Goal: Ask a question

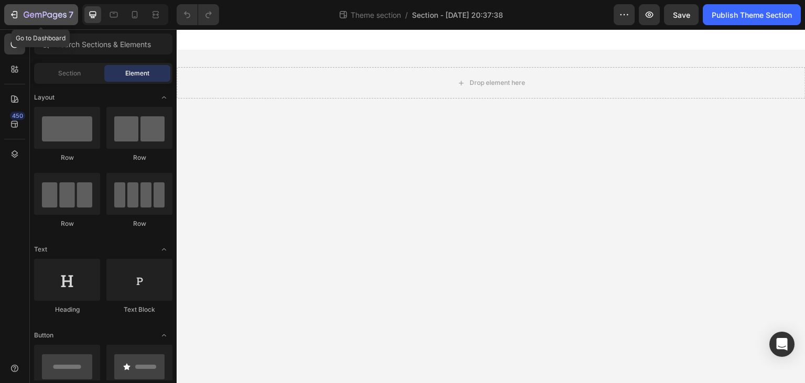
click at [43, 18] on icon "button" at bounding box center [45, 15] width 43 height 9
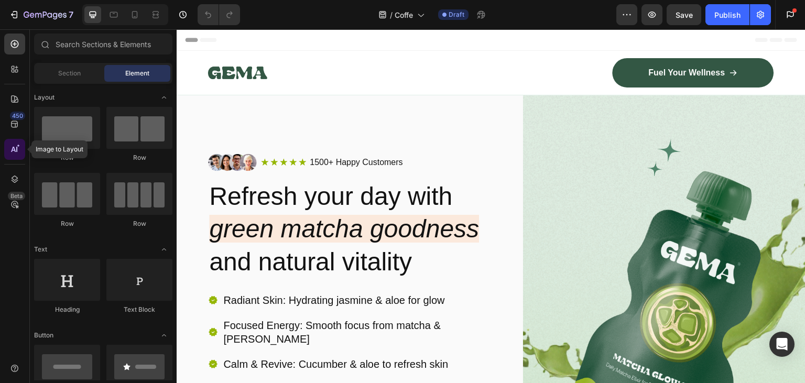
click at [12, 150] on icon at bounding box center [14, 149] width 10 height 10
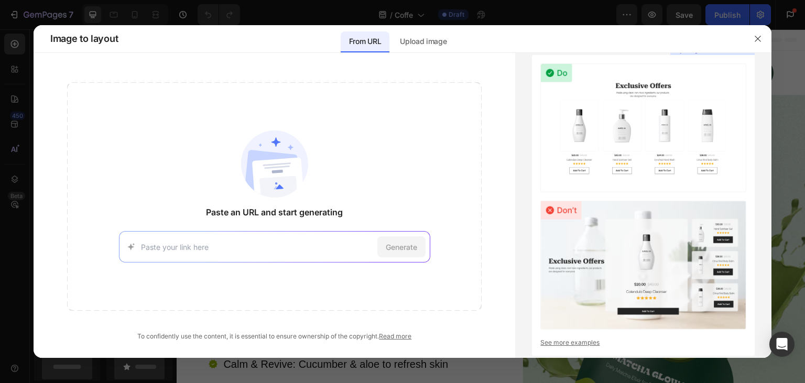
click at [235, 242] on input at bounding box center [257, 247] width 232 height 11
click at [234, 242] on input at bounding box center [257, 247] width 232 height 11
click at [185, 245] on input at bounding box center [257, 247] width 232 height 11
paste input "https://skillunlockedai.com/products/sweet-brew-instant-coffee-dark-roast"
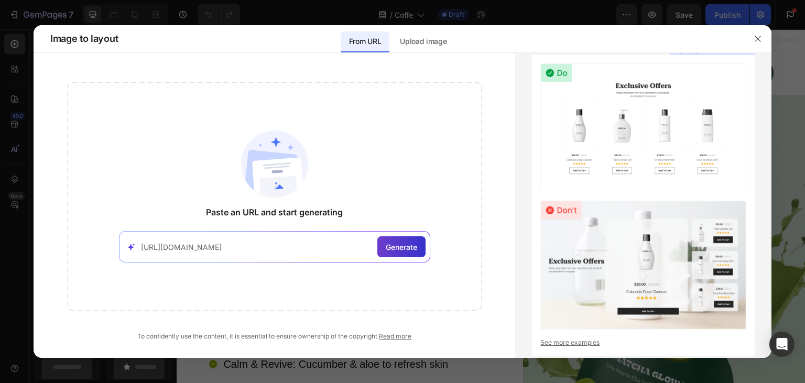
type input "https://skillunlockedai.com/products/sweet-brew-instant-coffee-dark-roast"
click at [396, 247] on span "Generate" at bounding box center [401, 247] width 31 height 11
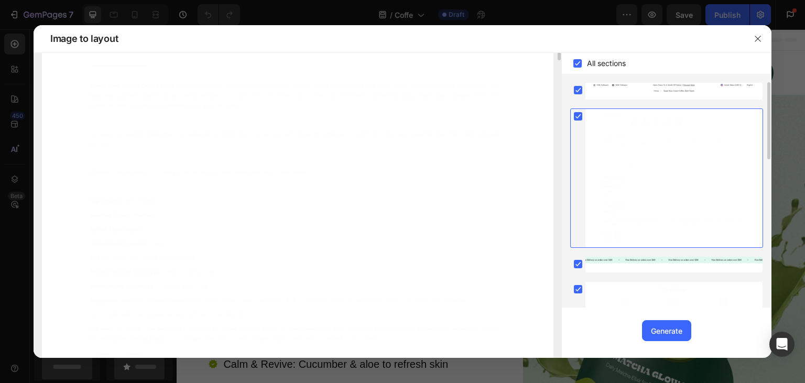
scroll to position [0, 0]
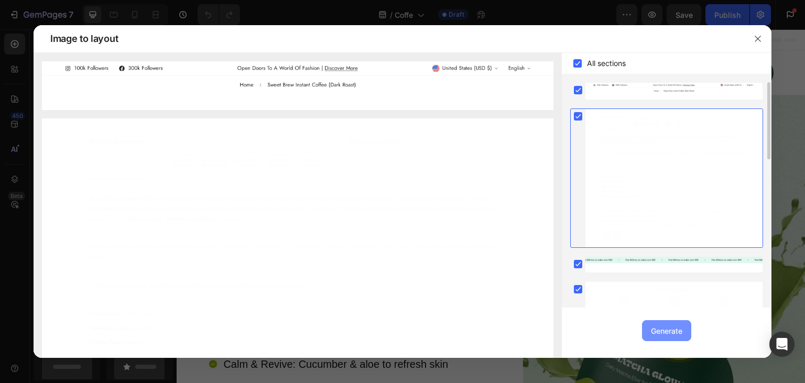
click at [675, 326] on div "Generate" at bounding box center [666, 330] width 31 height 11
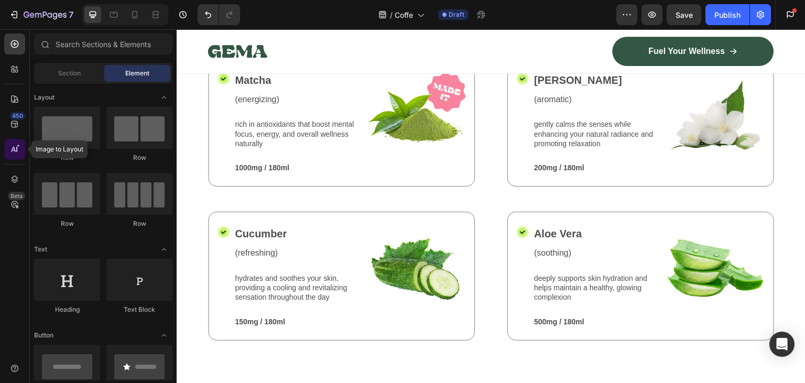
click at [9, 150] on div at bounding box center [14, 149] width 21 height 21
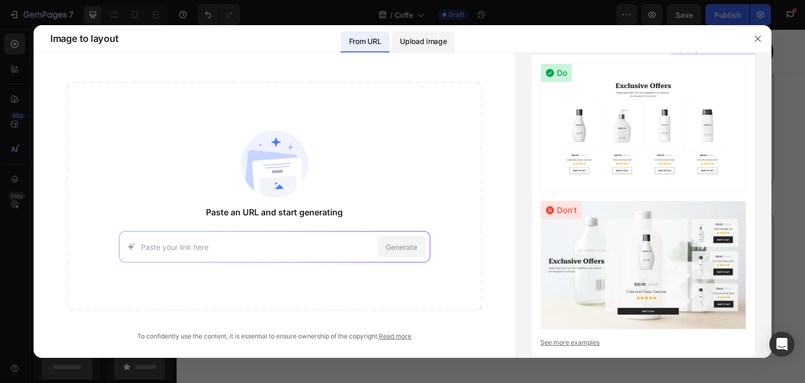
click at [420, 41] on p "Upload image" at bounding box center [423, 41] width 47 height 13
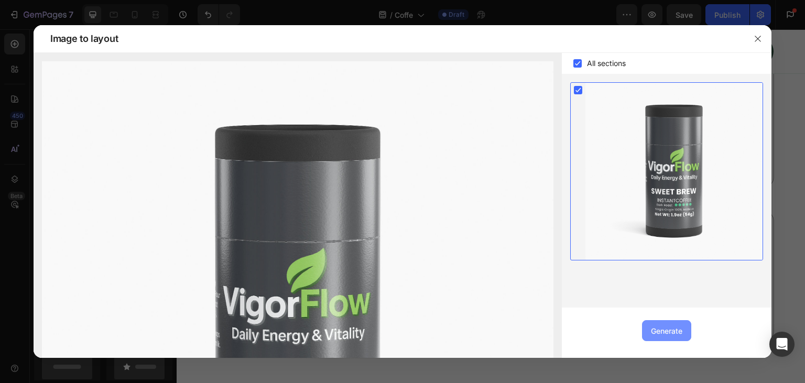
click at [665, 330] on div "Generate" at bounding box center [666, 330] width 31 height 11
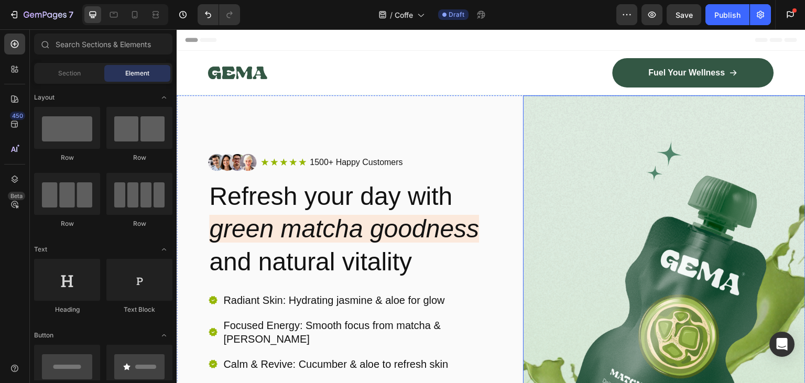
click at [664, 196] on img at bounding box center [664, 327] width 282 height 464
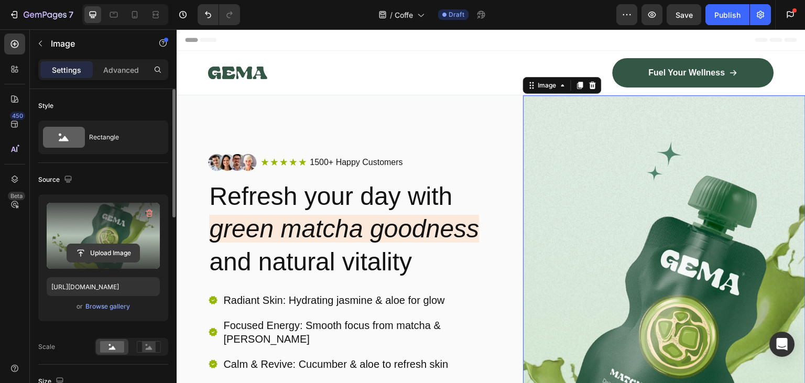
click at [104, 253] on input "file" at bounding box center [103, 253] width 72 height 18
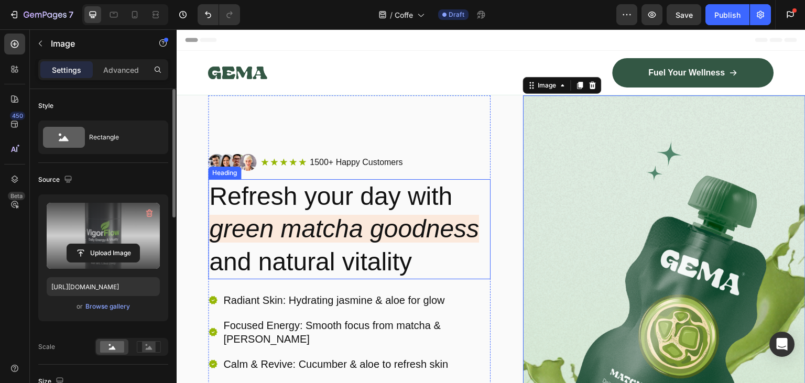
type input "https://cdn.shopify.com/s/files/1/0944/9291/8033/files/gempages_582142707682509…"
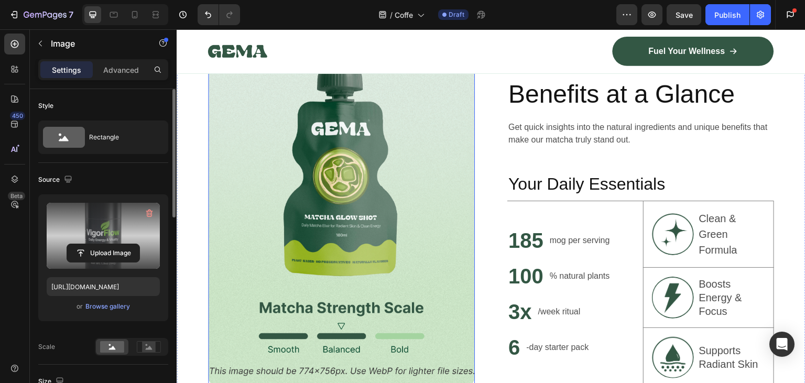
scroll to position [719, 0]
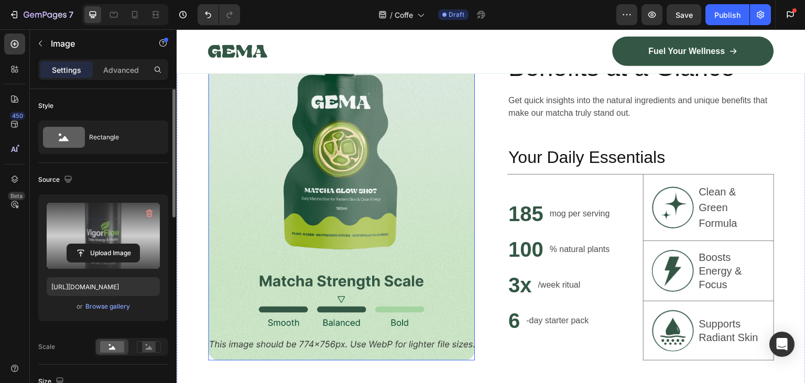
click at [399, 160] on img at bounding box center [341, 188] width 267 height 343
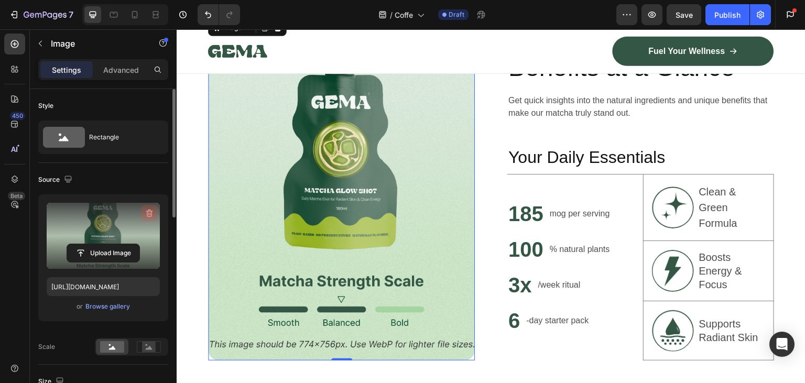
click at [147, 213] on icon "button" at bounding box center [149, 213] width 10 height 10
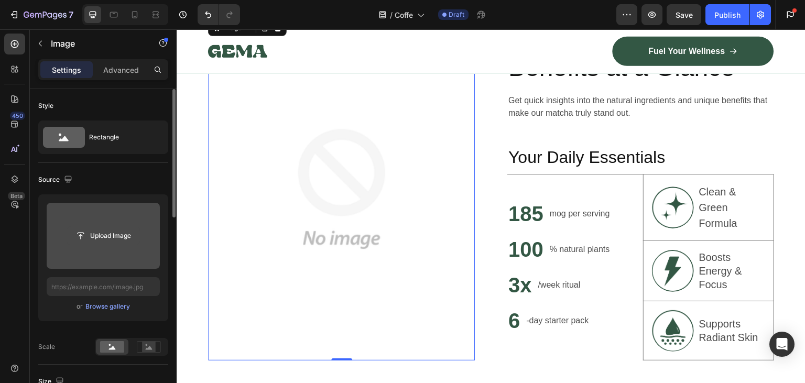
click at [105, 236] on input "file" at bounding box center [103, 236] width 72 height 18
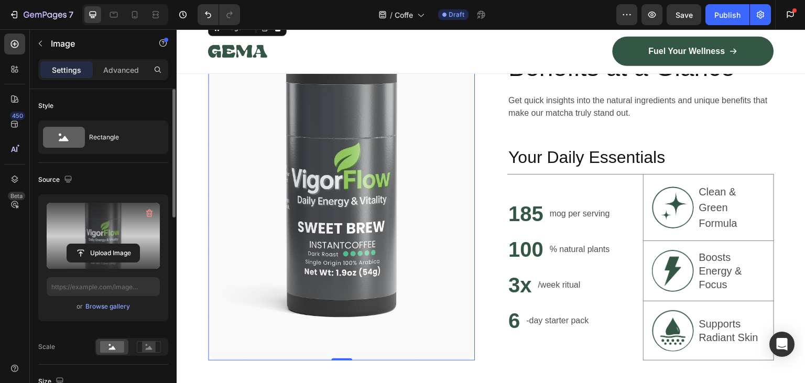
type input "https://cdn.shopify.com/s/files/1/0944/9291/8033/files/gempages_582142707682509…"
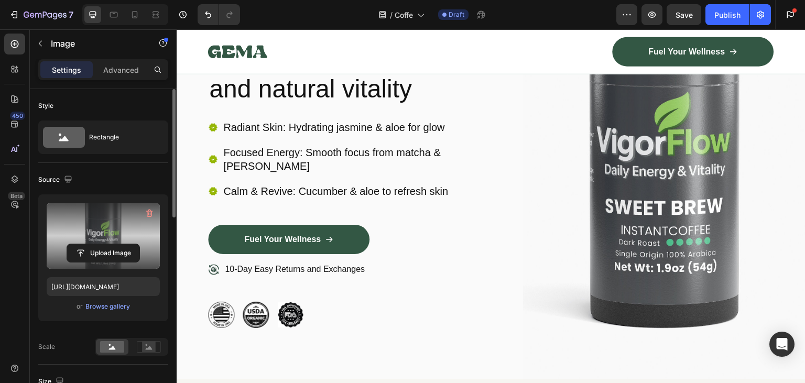
scroll to position [0, 0]
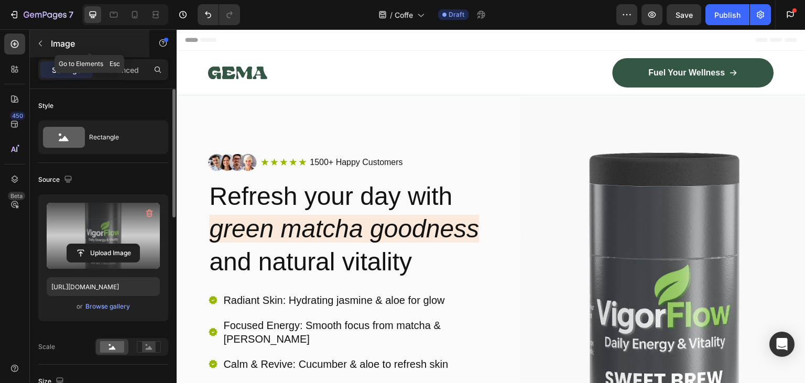
click at [41, 42] on icon "button" at bounding box center [40, 43] width 8 height 8
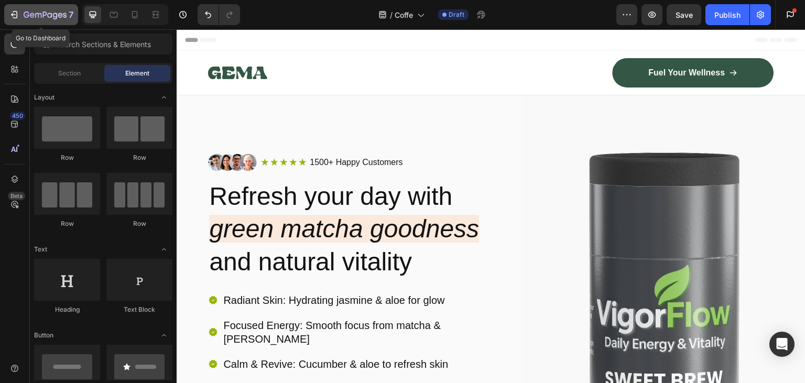
click at [15, 11] on icon "button" at bounding box center [14, 14] width 10 height 10
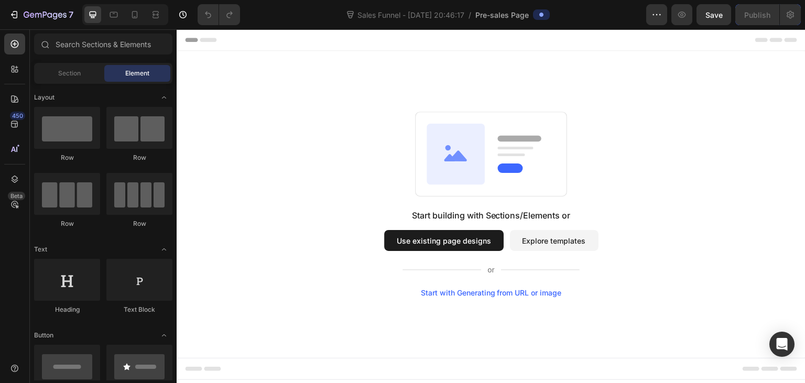
click at [451, 238] on button "Use existing page designs" at bounding box center [443, 240] width 119 height 21
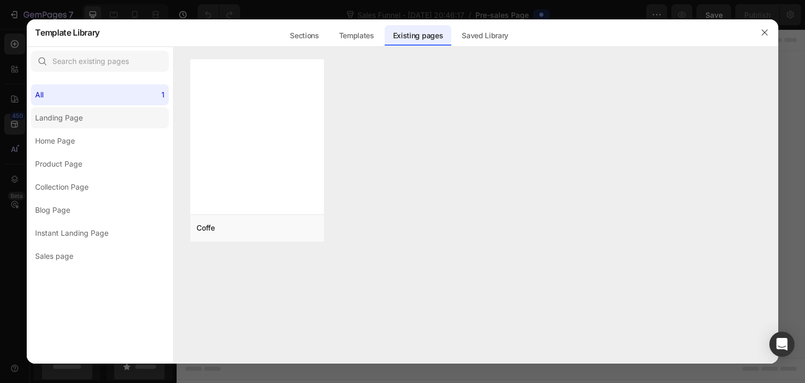
click at [57, 118] on div "Landing Page" at bounding box center [59, 118] width 48 height 13
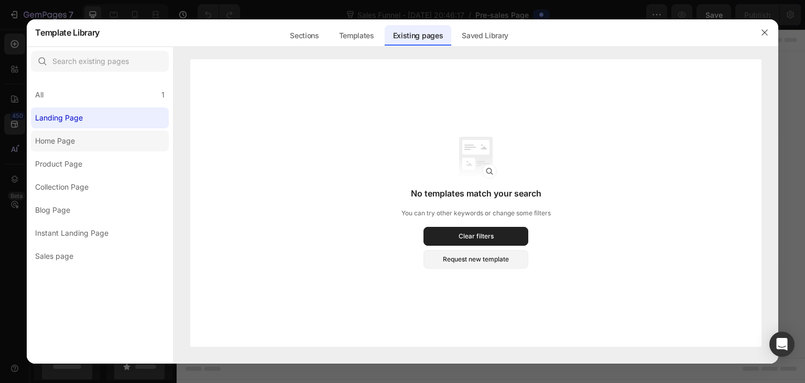
click at [43, 136] on div "Home Page" at bounding box center [55, 141] width 40 height 13
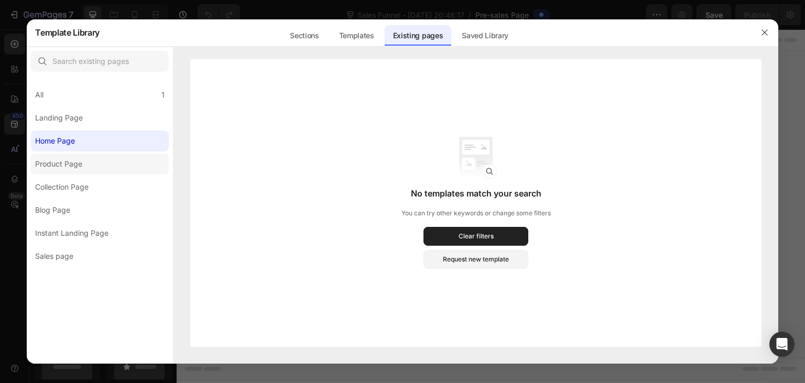
click at [47, 160] on div "Product Page" at bounding box center [58, 164] width 47 height 13
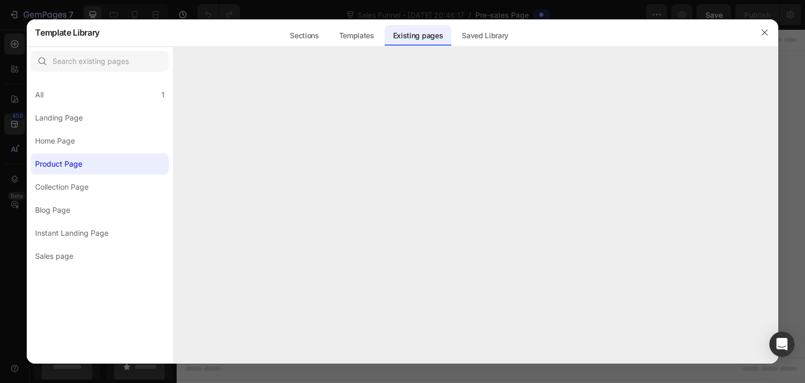
click at [47, 160] on div "Product Page" at bounding box center [58, 164] width 47 height 13
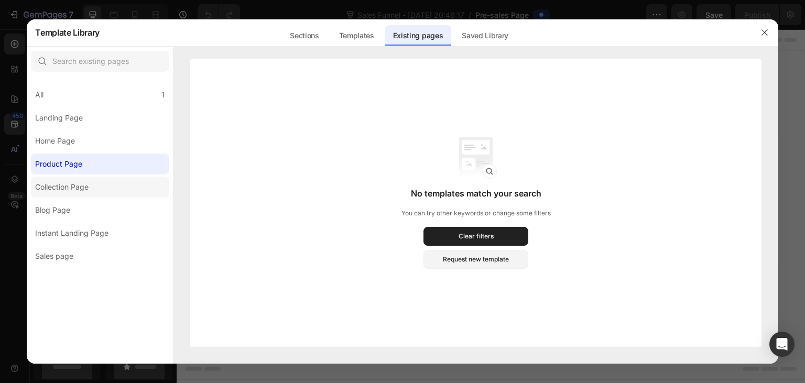
click at [70, 188] on div "Collection Page" at bounding box center [61, 187] width 53 height 13
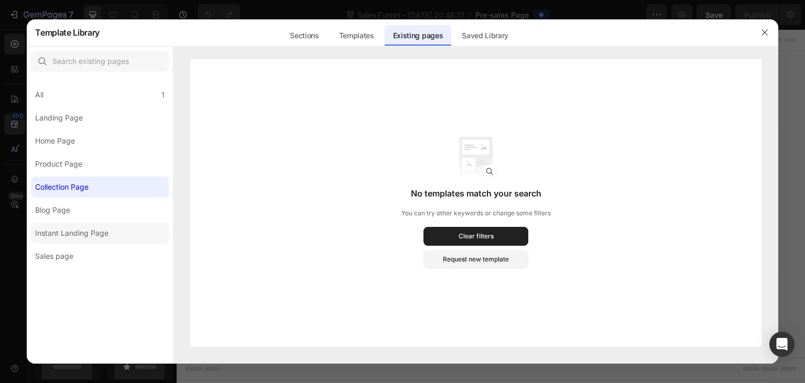
click at [63, 234] on div "Instant Landing Page" at bounding box center [71, 233] width 73 height 13
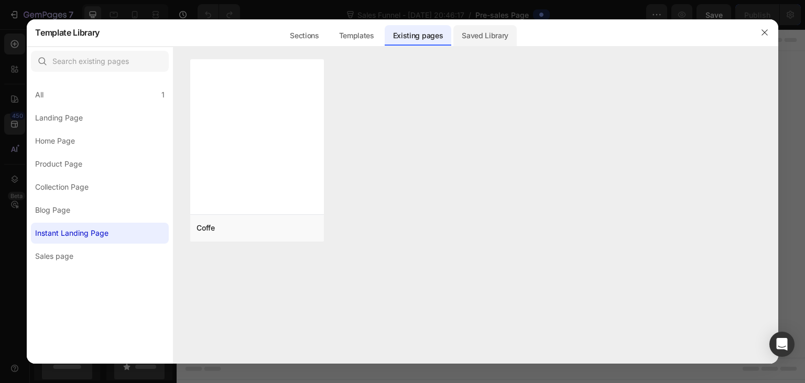
click at [500, 34] on div "Saved Library" at bounding box center [484, 35] width 63 height 21
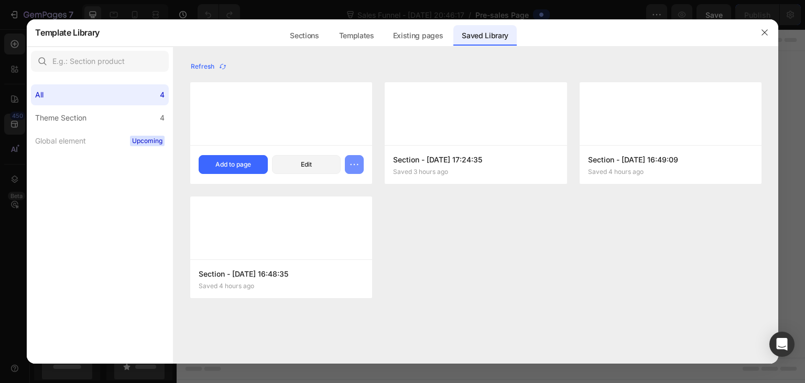
click at [359, 166] on icon "button" at bounding box center [354, 164] width 10 height 10
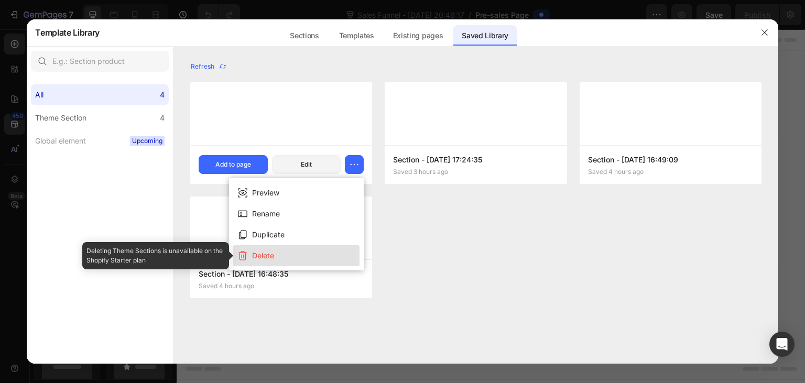
click at [300, 253] on button "Delete" at bounding box center [296, 255] width 126 height 21
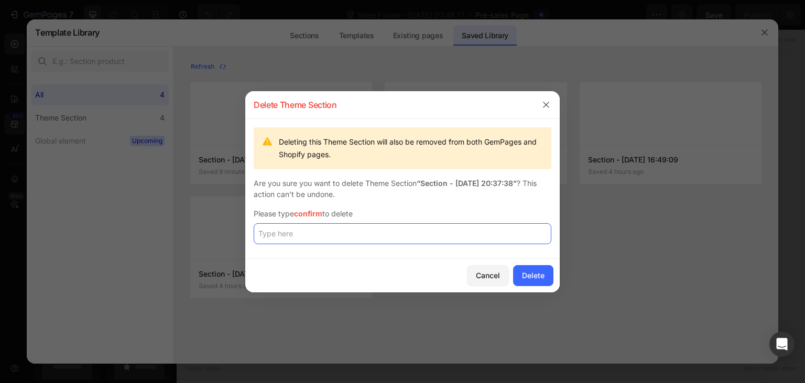
click at [331, 237] on input "text" at bounding box center [403, 233] width 298 height 21
type input "confirm"
click at [538, 273] on div "Delete" at bounding box center [533, 275] width 23 height 11
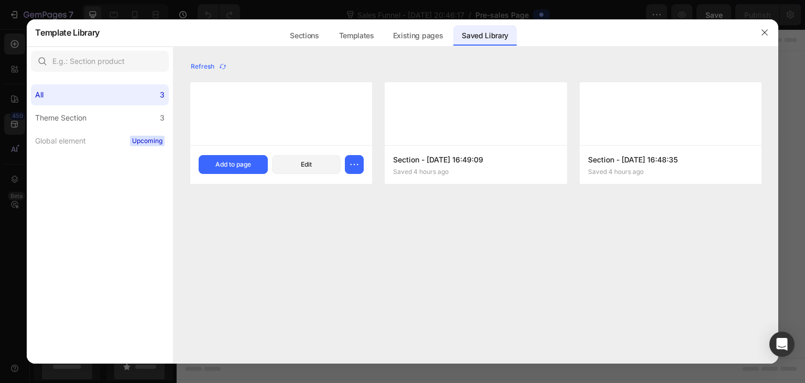
click at [248, 118] on div at bounding box center [281, 113] width 182 height 63
click at [351, 166] on icon "button" at bounding box center [354, 164] width 10 height 10
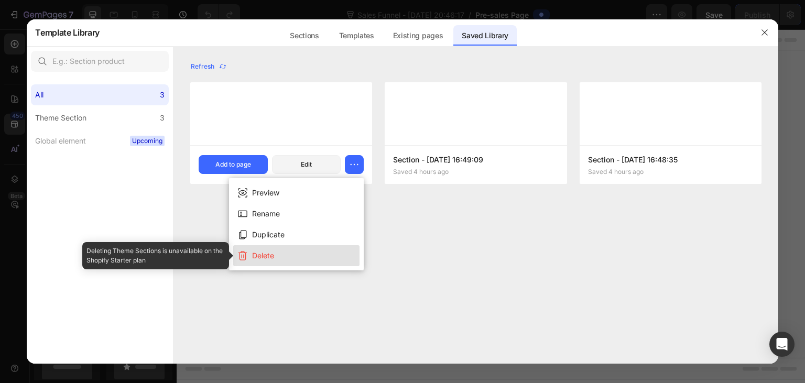
click at [269, 252] on div "Delete" at bounding box center [263, 255] width 22 height 13
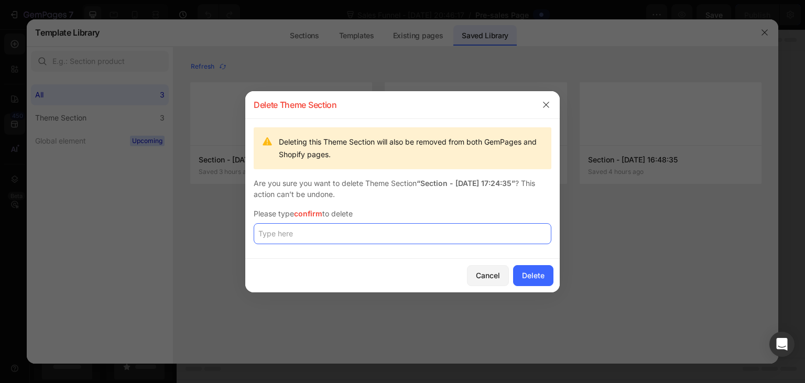
click at [309, 232] on input "text" at bounding box center [403, 233] width 298 height 21
click at [275, 232] on input "confirm" at bounding box center [403, 233] width 298 height 21
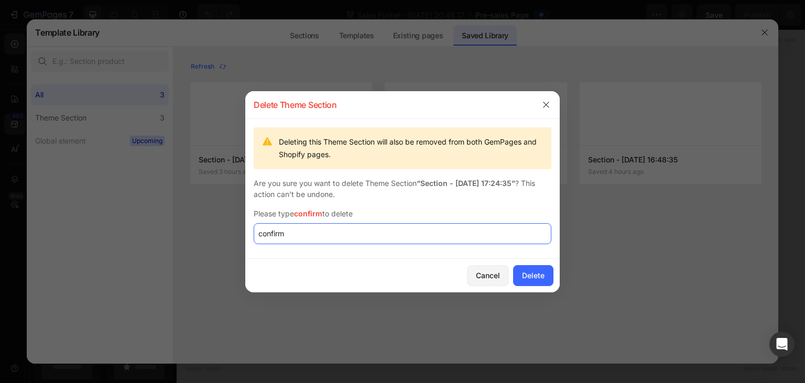
click at [275, 232] on input "confirm" at bounding box center [403, 233] width 298 height 21
type input "confirm"
click at [529, 276] on div "Delete" at bounding box center [533, 275] width 23 height 11
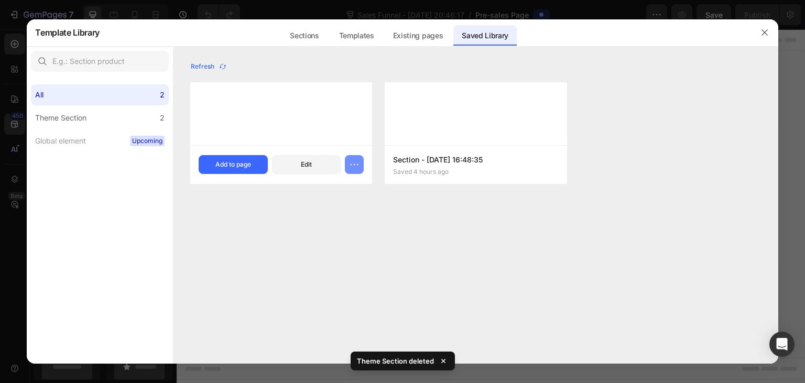
click at [359, 167] on icon "button" at bounding box center [354, 164] width 10 height 10
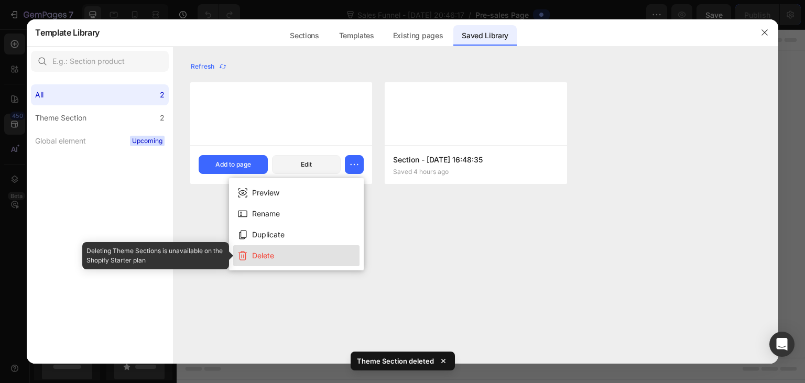
click at [267, 257] on div "Delete" at bounding box center [263, 255] width 22 height 13
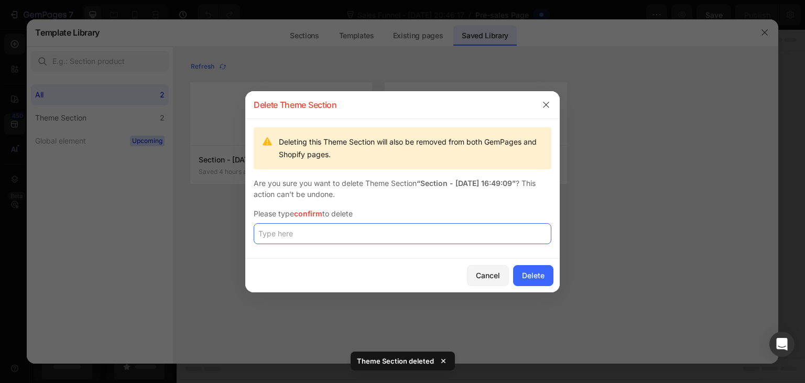
click at [284, 232] on input "text" at bounding box center [403, 233] width 298 height 21
paste input "confirm"
type input "confirm"
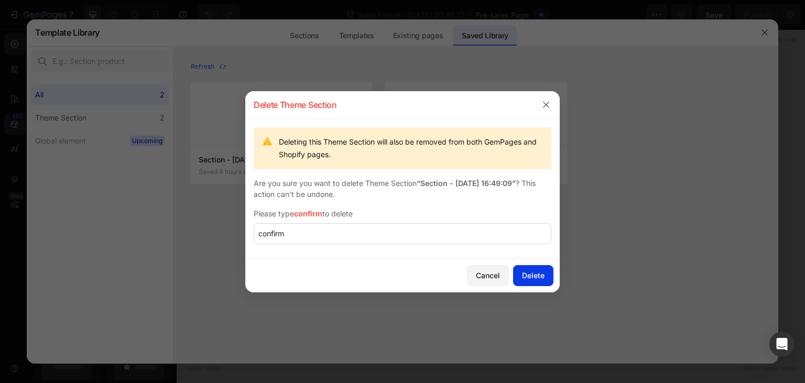
click at [528, 277] on div "Delete" at bounding box center [533, 275] width 23 height 11
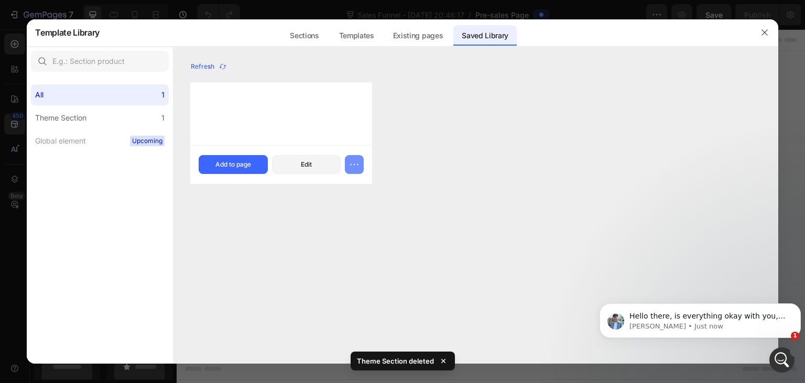
click at [360, 167] on button "button" at bounding box center [354, 164] width 19 height 19
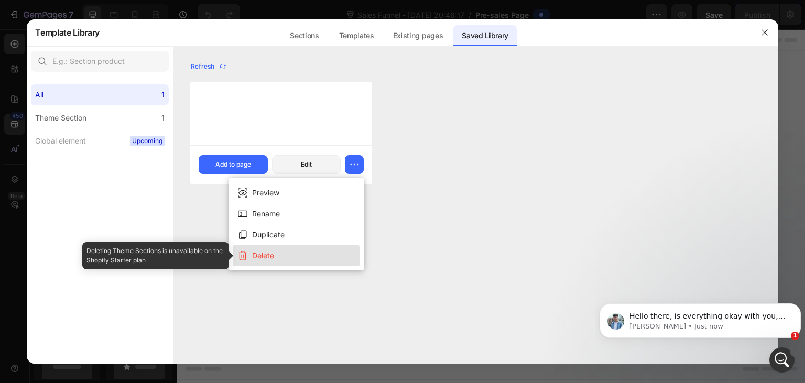
click at [276, 255] on button "Delete" at bounding box center [296, 255] width 126 height 21
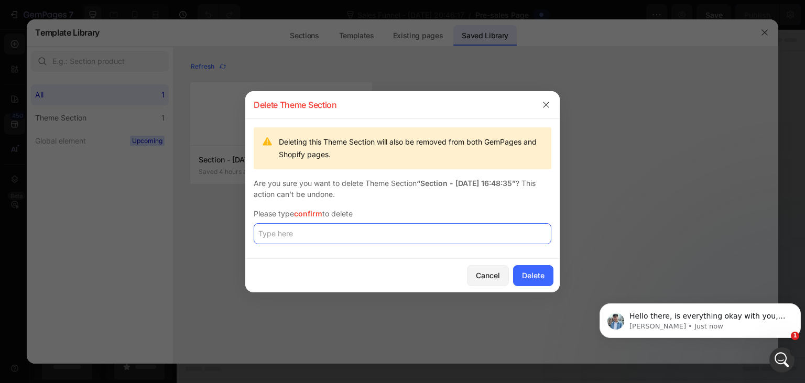
click at [288, 233] on input "text" at bounding box center [403, 233] width 298 height 21
click at [271, 226] on input "text" at bounding box center [403, 233] width 298 height 21
click at [271, 235] on input "text" at bounding box center [403, 233] width 298 height 21
paste input "confirm"
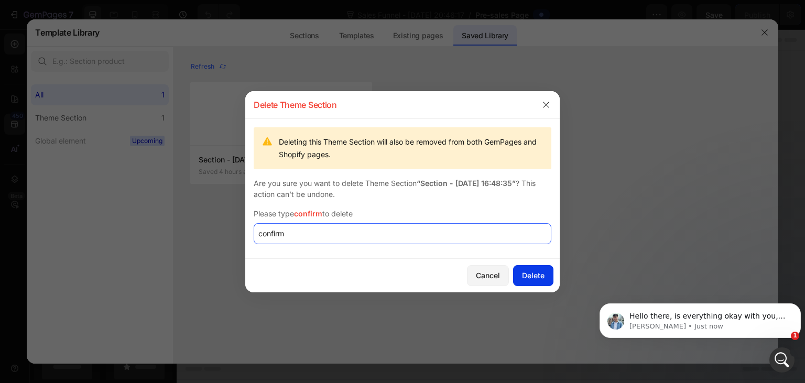
type input "confirm"
click at [528, 278] on div "Delete" at bounding box center [533, 275] width 23 height 11
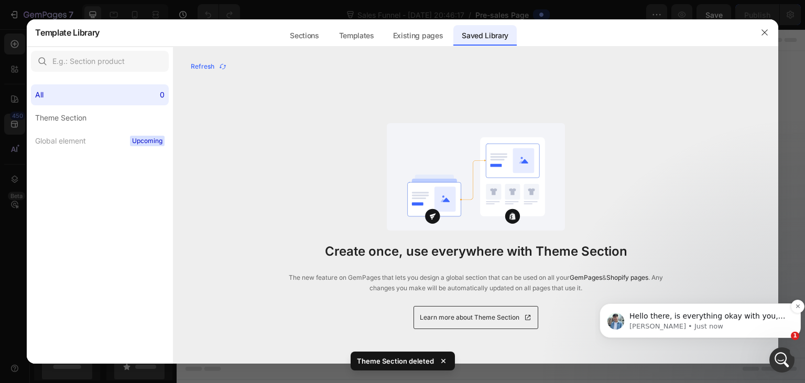
click at [689, 319] on span "Hello there, is everything okay with you, or do you need any further assistance…" at bounding box center [707, 326] width 156 height 29
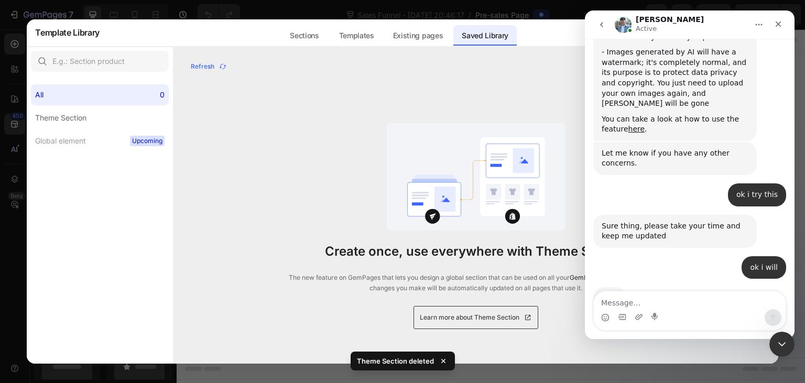
scroll to position [766, 0]
click at [644, 297] on textarea "Message…" at bounding box center [690, 300] width 192 height 18
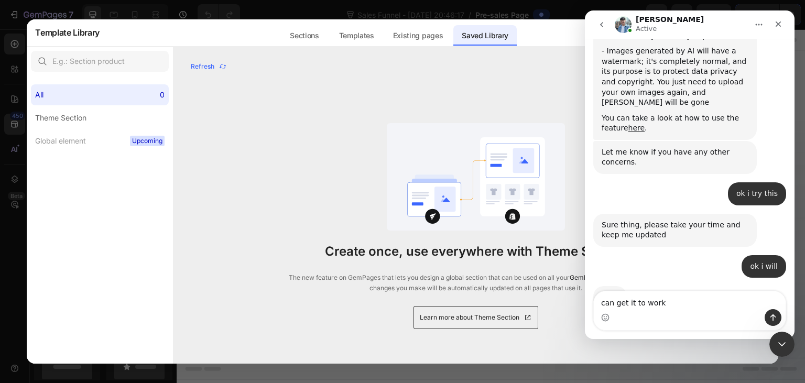
type textarea "can get it to work"
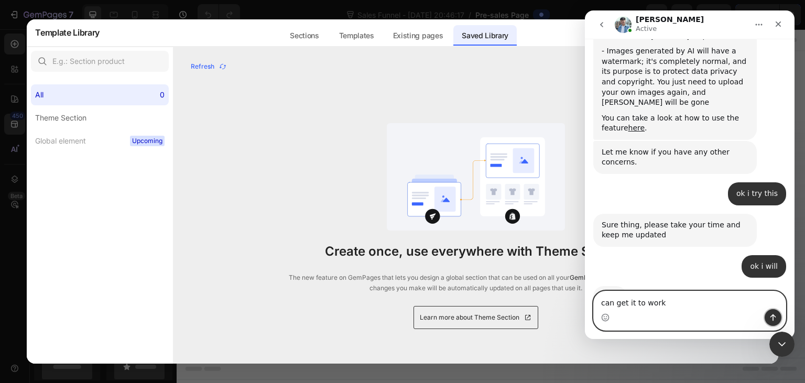
click at [774, 317] on icon "Send a message…" at bounding box center [773, 317] width 8 height 8
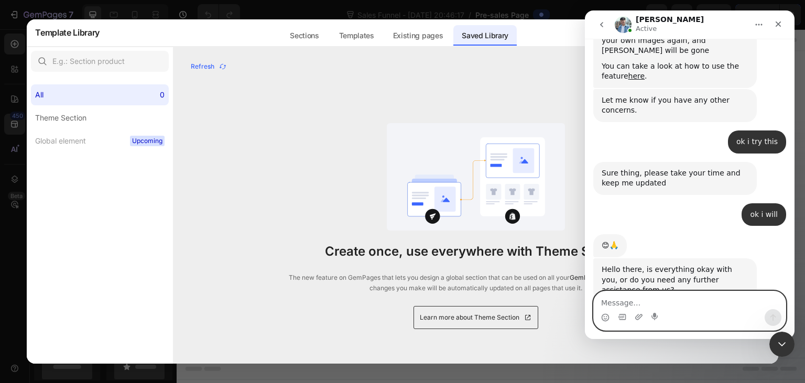
scroll to position [822, 0]
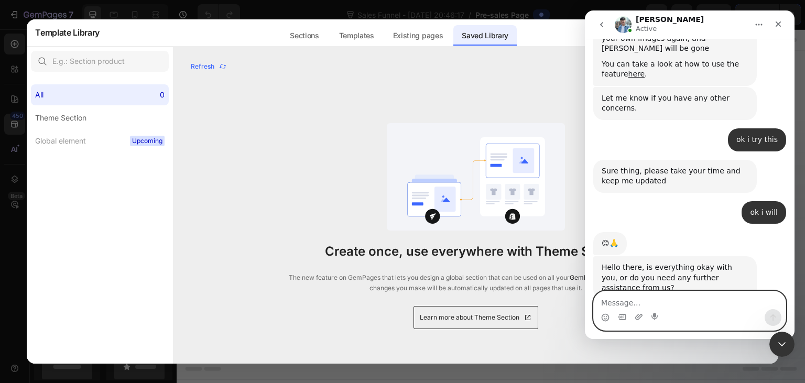
click at [629, 303] on textarea "Message…" at bounding box center [690, 300] width 192 height 18
type textarea "Sorry i cant get to work"
click at [774, 315] on icon "Send a message…" at bounding box center [773, 317] width 8 height 8
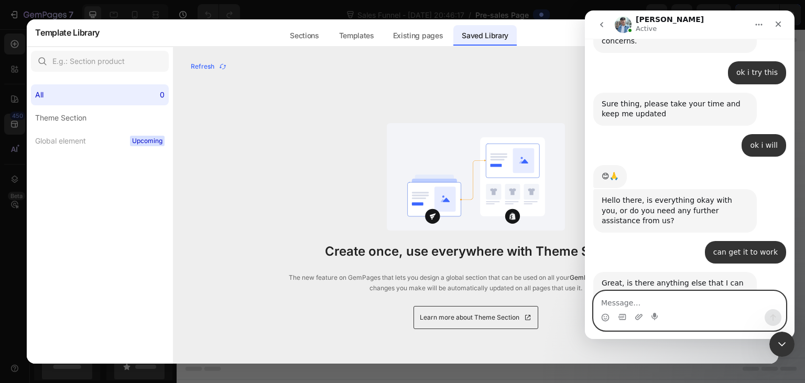
scroll to position [893, 0]
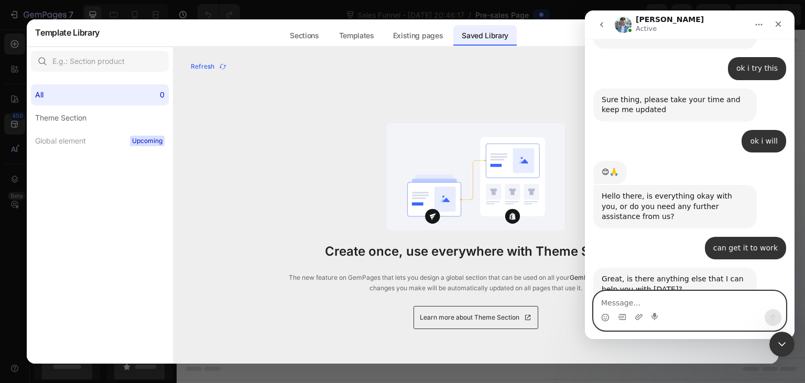
click at [648, 305] on textarea "Message…" at bounding box center [690, 300] width 192 height 18
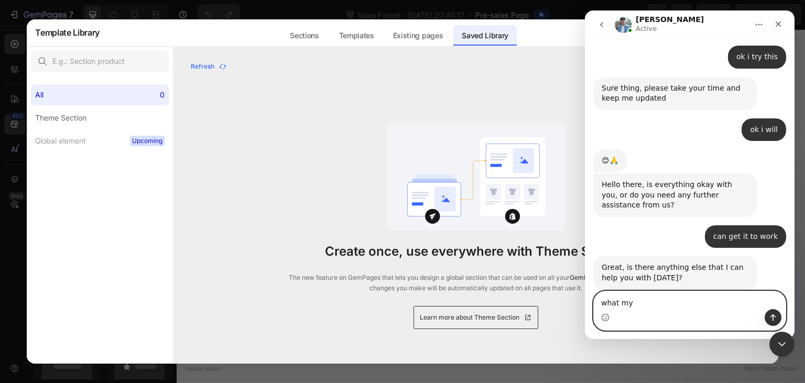
scroll to position [905, 0]
type textarea "w"
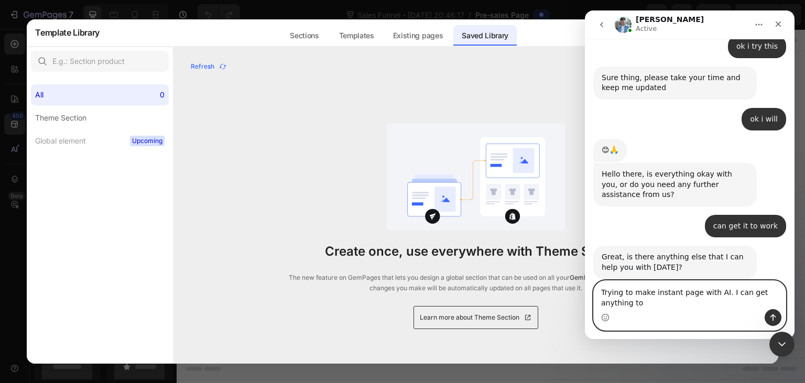
scroll to position [916, 0]
type textarea "Trying to make instant page with AI. I can get anything to work. Image or URL"
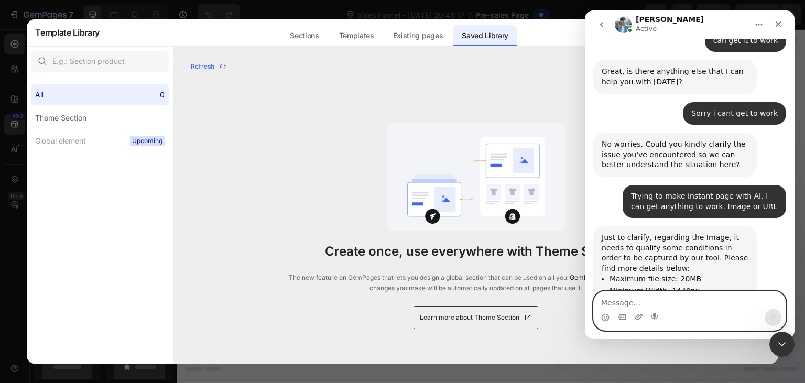
scroll to position [1101, 0]
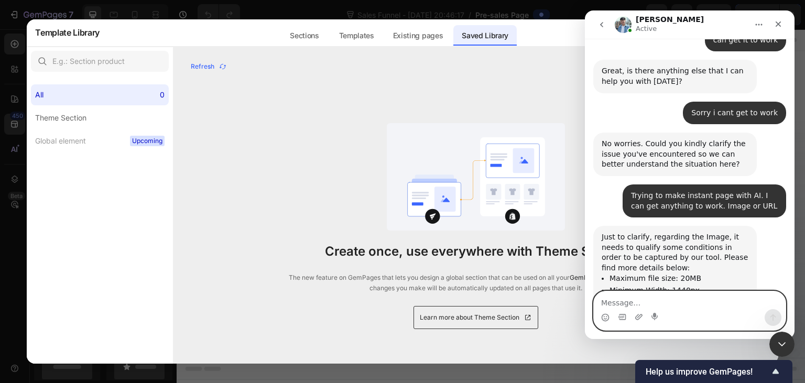
click at [621, 301] on textarea "Message…" at bounding box center [690, 300] width 192 height 18
paste textarea "[URL][DOMAIN_NAME]"
type textarea "[URL][DOMAIN_NAME]"
click at [773, 317] on icon "Send a message…" at bounding box center [773, 317] width 6 height 7
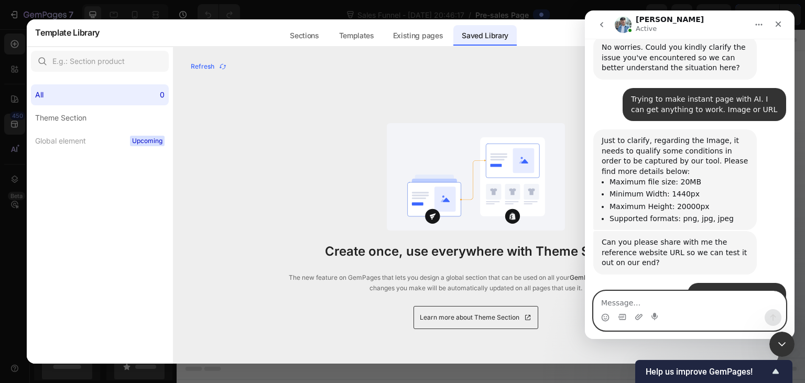
scroll to position [1198, 0]
type textarea "ok"
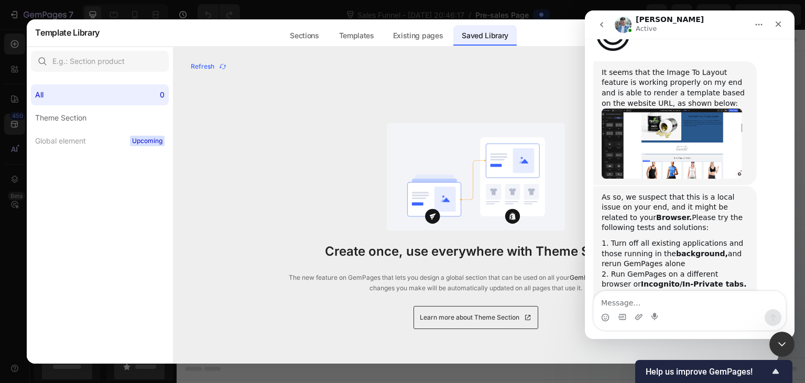
scroll to position [1599, 0]
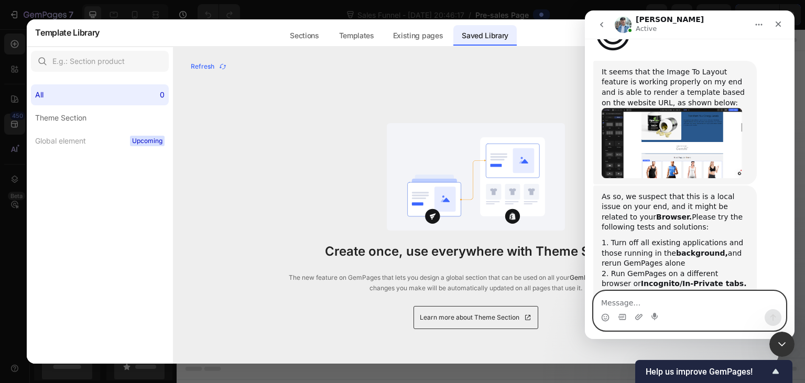
click at [635, 305] on textarea "Message…" at bounding box center [690, 300] width 192 height 18
type textarea "ok"
click at [774, 315] on icon "Send a message…" at bounding box center [773, 317] width 8 height 8
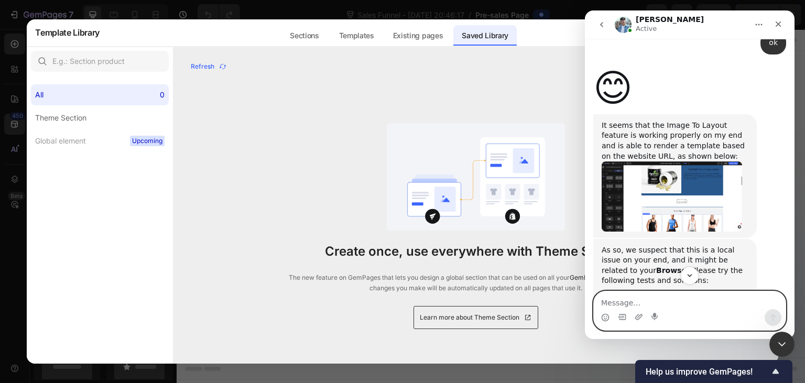
scroll to position [1542, 0]
